Goal: Use online tool/utility: Utilize a website feature to perform a specific function

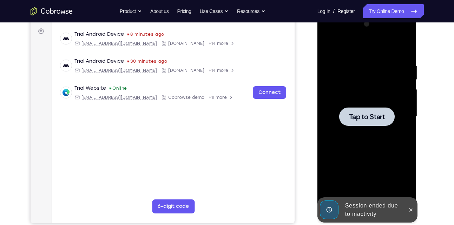
scroll to position [100, 0]
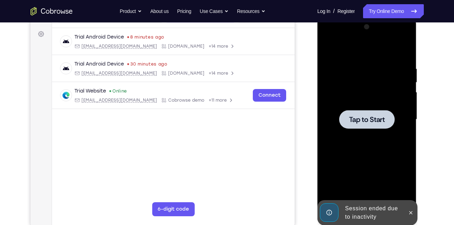
click at [351, 118] on span "Tap to Start" at bounding box center [367, 119] width 36 height 7
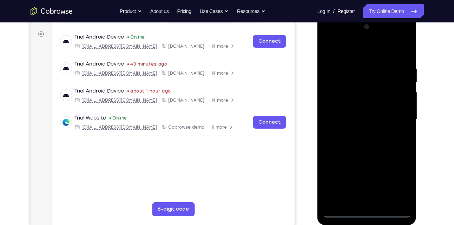
click at [369, 214] on div at bounding box center [366, 119] width 88 height 196
click at [398, 184] on div at bounding box center [366, 119] width 88 height 196
click at [329, 39] on div at bounding box center [366, 119] width 88 height 196
click at [402, 118] on div at bounding box center [366, 119] width 88 height 196
click at [357, 131] on div at bounding box center [366, 119] width 88 height 196
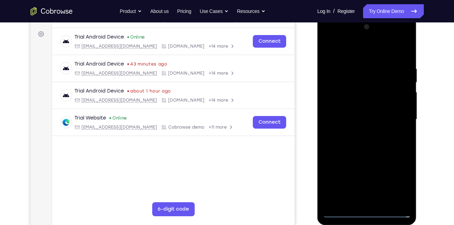
click at [358, 108] on div at bounding box center [366, 119] width 88 height 196
click at [342, 105] on div at bounding box center [366, 119] width 88 height 196
click at [335, 120] on div at bounding box center [366, 119] width 88 height 196
click at [338, 142] on div at bounding box center [366, 119] width 88 height 196
click at [371, 145] on div at bounding box center [366, 119] width 88 height 196
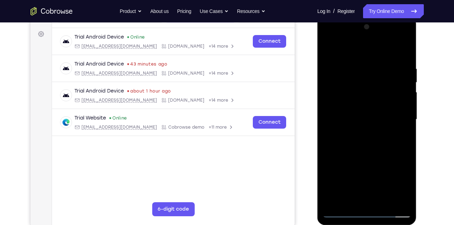
click at [404, 200] on div at bounding box center [366, 119] width 88 height 196
click at [382, 202] on div at bounding box center [366, 119] width 88 height 196
click at [365, 157] on div at bounding box center [366, 119] width 88 height 196
click at [331, 51] on div at bounding box center [366, 119] width 88 height 196
click at [326, 152] on div at bounding box center [366, 119] width 88 height 196
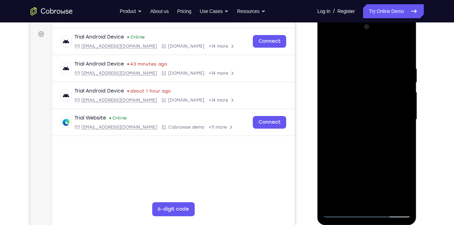
click at [326, 152] on div at bounding box center [366, 119] width 88 height 196
click at [404, 149] on div at bounding box center [366, 119] width 88 height 196
drag, startPoint x: 392, startPoint y: 157, endPoint x: 394, endPoint y: 149, distance: 7.5
drag, startPoint x: 394, startPoint y: 149, endPoint x: 399, endPoint y: 133, distance: 17.2
click at [399, 133] on div at bounding box center [366, 119] width 88 height 196
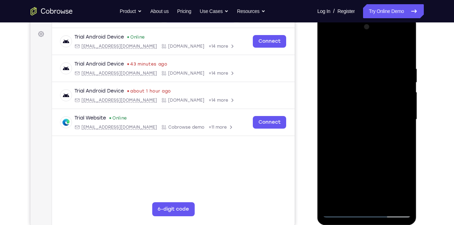
click at [359, 69] on div at bounding box center [366, 119] width 88 height 196
click at [409, 130] on div at bounding box center [366, 119] width 88 height 196
click at [410, 130] on div at bounding box center [366, 119] width 88 height 196
click at [406, 114] on div at bounding box center [366, 119] width 88 height 196
click at [399, 115] on div at bounding box center [366, 119] width 88 height 196
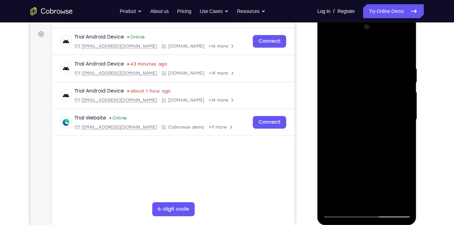
click at [399, 115] on div at bounding box center [366, 119] width 88 height 196
click at [398, 118] on div at bounding box center [366, 119] width 88 height 196
click at [399, 106] on div at bounding box center [366, 119] width 88 height 196
click at [405, 114] on div at bounding box center [366, 119] width 88 height 196
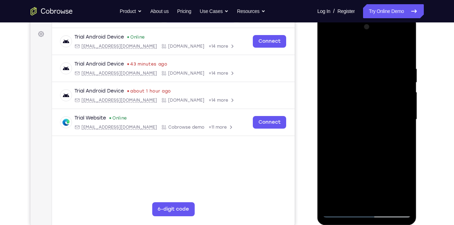
click at [405, 114] on div at bounding box center [366, 119] width 88 height 196
click at [408, 116] on div at bounding box center [366, 119] width 88 height 196
click at [404, 110] on div at bounding box center [366, 119] width 88 height 196
click at [404, 114] on div at bounding box center [366, 119] width 88 height 196
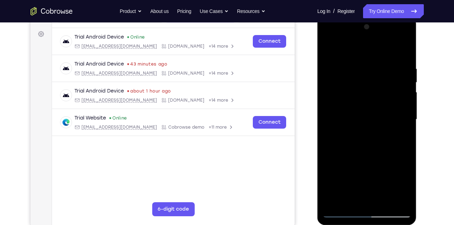
click at [403, 50] on div at bounding box center [366, 119] width 88 height 196
click at [402, 49] on div at bounding box center [366, 119] width 88 height 196
click at [402, 52] on div at bounding box center [366, 119] width 88 height 196
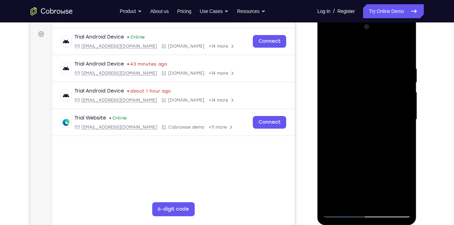
click at [402, 52] on div at bounding box center [366, 119] width 88 height 196
click at [400, 53] on div at bounding box center [366, 119] width 88 height 196
click at [405, 52] on div at bounding box center [366, 119] width 88 height 196
click at [402, 52] on div at bounding box center [366, 119] width 88 height 196
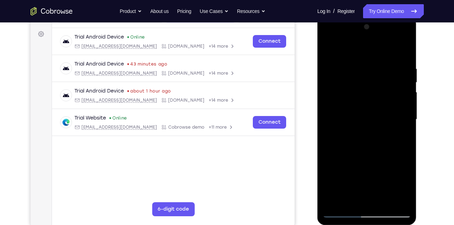
click at [328, 69] on div at bounding box center [366, 119] width 88 height 196
click at [330, 54] on div at bounding box center [366, 119] width 88 height 196
click at [332, 50] on div at bounding box center [366, 119] width 88 height 196
click at [330, 52] on div at bounding box center [366, 119] width 88 height 196
click at [403, 49] on div at bounding box center [366, 119] width 88 height 196
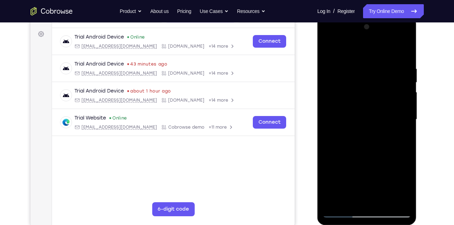
click at [403, 49] on div at bounding box center [366, 119] width 88 height 196
click at [332, 50] on div at bounding box center [366, 119] width 88 height 196
